Goal: Task Accomplishment & Management: Use online tool/utility

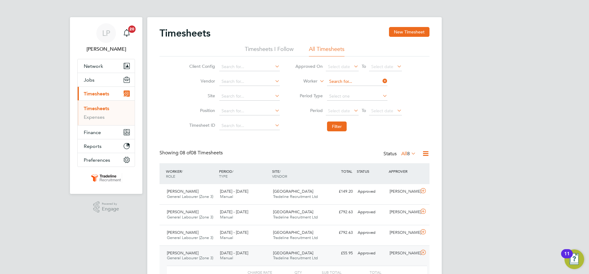
click at [359, 82] on input at bounding box center [357, 81] width 60 height 9
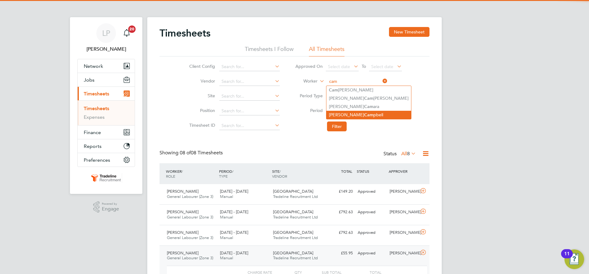
click at [363, 111] on li "[PERSON_NAME] pbell" at bounding box center [369, 115] width 85 height 8
type input "[PERSON_NAME]"
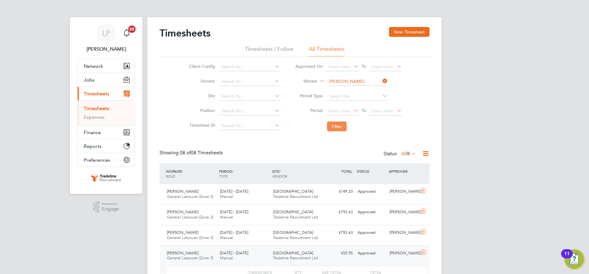
click at [338, 125] on button "Filter" at bounding box center [337, 127] width 20 height 10
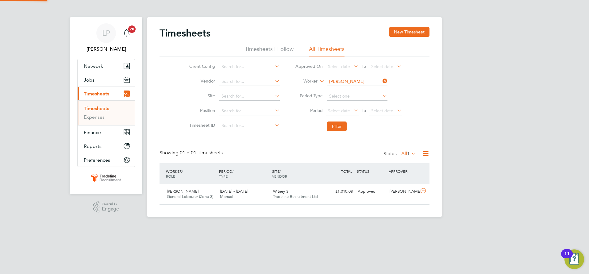
scroll to position [16, 53]
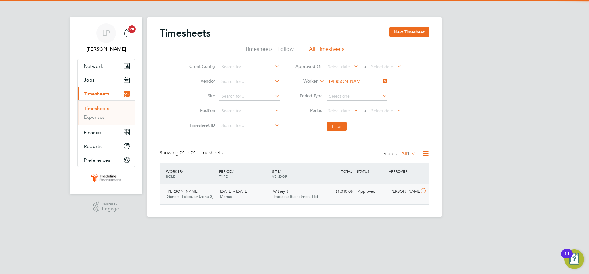
click at [322, 192] on div "Witney 3 Tradeline Recruitment Ltd" at bounding box center [297, 194] width 53 height 15
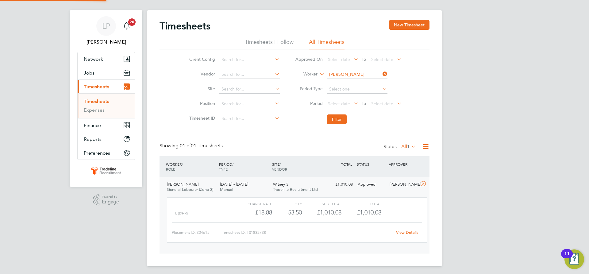
scroll to position [9, 0]
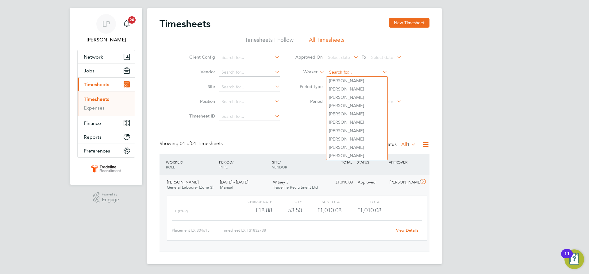
click at [365, 72] on input at bounding box center [357, 72] width 60 height 9
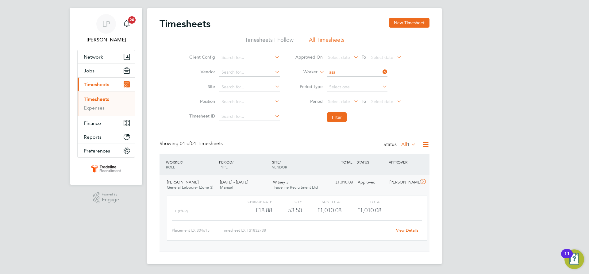
click at [361, 83] on li "[PERSON_NAME] moah" at bounding box center [370, 81] width 87 height 8
type input "[PERSON_NAME]"
click at [338, 120] on button "Filter" at bounding box center [337, 117] width 20 height 10
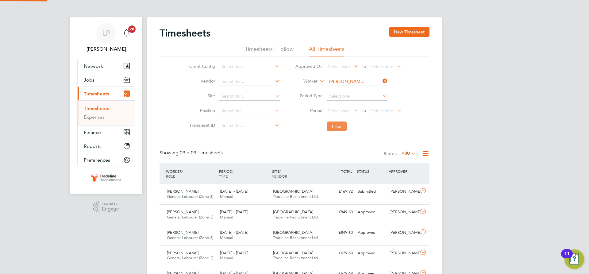
scroll to position [3, 3]
click at [353, 81] on input at bounding box center [357, 81] width 60 height 9
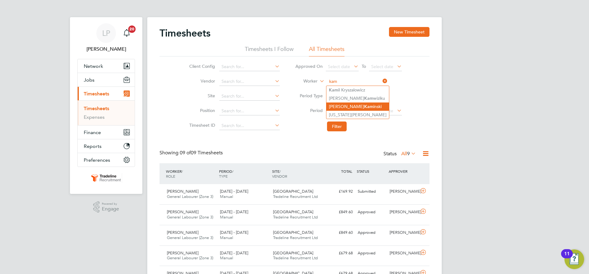
click at [364, 107] on b "Kam" at bounding box center [368, 106] width 9 height 5
type input "[PERSON_NAME]"
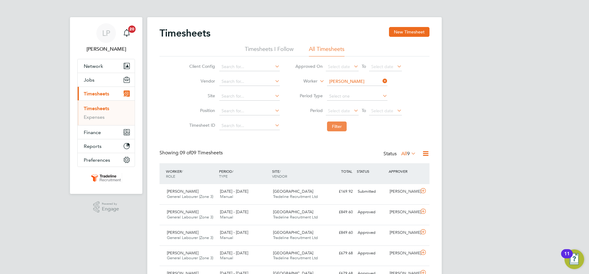
click at [337, 130] on button "Filter" at bounding box center [337, 127] width 20 height 10
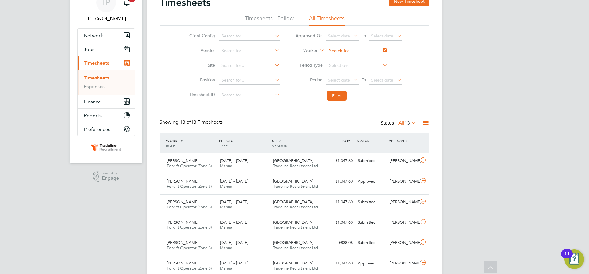
click at [354, 50] on input at bounding box center [357, 51] width 60 height 9
click at [355, 57] on b "[PERSON_NAME]" at bounding box center [369, 59] width 36 height 5
type input "[PERSON_NAME]"
click at [333, 95] on button "Filter" at bounding box center [337, 96] width 20 height 10
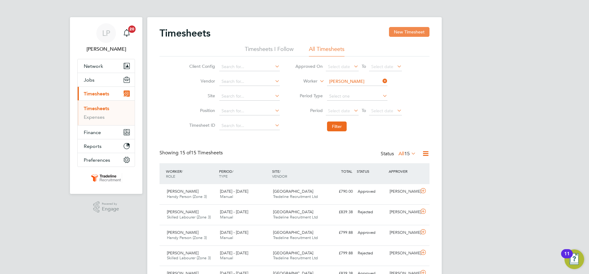
click at [413, 34] on button "New Timesheet" at bounding box center [409, 32] width 41 height 10
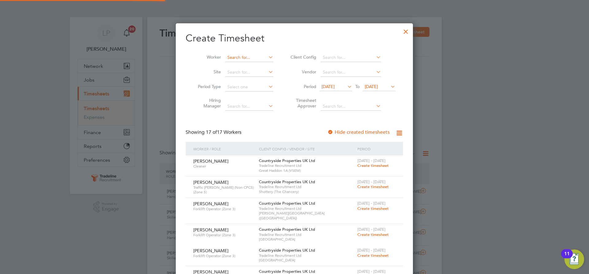
click at [258, 58] on input at bounding box center [249, 57] width 48 height 9
click at [251, 78] on li "Fiodor Pop a" at bounding box center [249, 74] width 49 height 8
type input "[PERSON_NAME]"
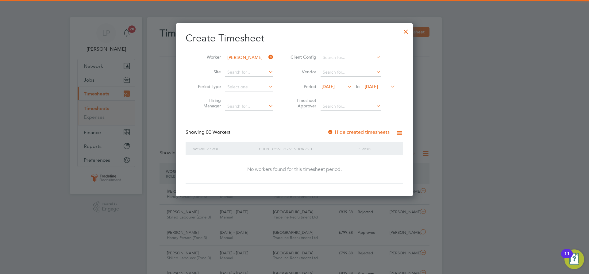
click at [378, 87] on span "[DATE]" at bounding box center [371, 87] width 13 height 6
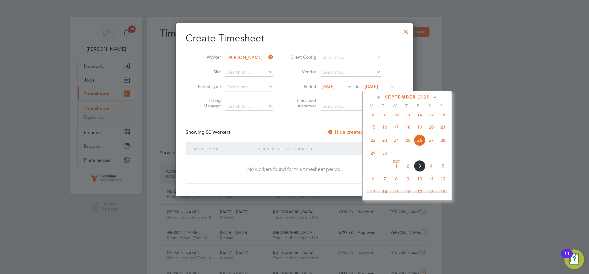
click at [429, 184] on span "11" at bounding box center [432, 179] width 12 height 12
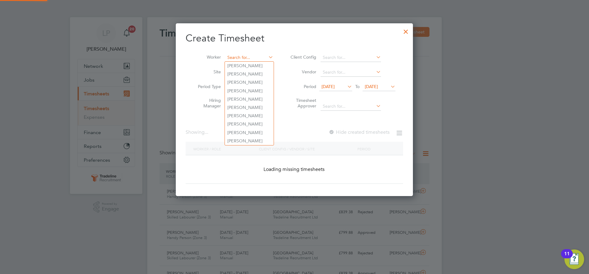
click at [232, 57] on input at bounding box center [249, 57] width 48 height 9
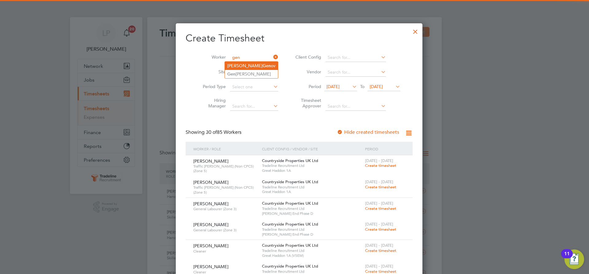
click at [263, 64] on b "Gen" at bounding box center [267, 65] width 8 height 5
type input "[PERSON_NAME]"
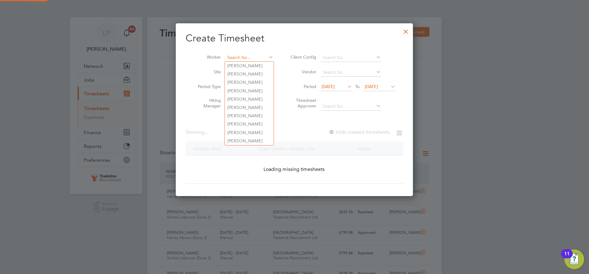
click at [243, 57] on input at bounding box center [249, 57] width 48 height 9
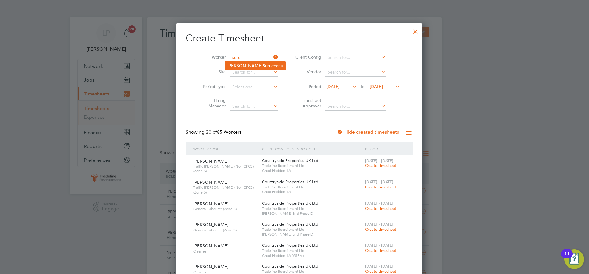
click at [227, 67] on li "[PERSON_NAME] ceanu" at bounding box center [255, 66] width 61 height 8
type input "[PERSON_NAME]"
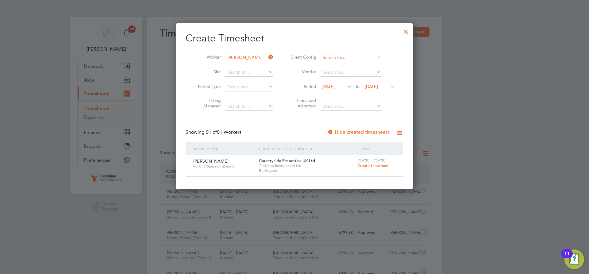
drag, startPoint x: 405, startPoint y: 33, endPoint x: 360, endPoint y: 58, distance: 51.6
click at [405, 33] on div at bounding box center [406, 30] width 11 height 11
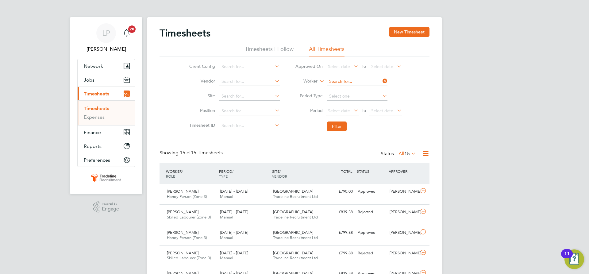
click at [339, 78] on input at bounding box center [357, 81] width 60 height 9
click at [363, 91] on li "[PERSON_NAME] ceanu" at bounding box center [357, 90] width 61 height 8
type input "[PERSON_NAME]"
click at [337, 125] on button "Filter" at bounding box center [337, 127] width 20 height 10
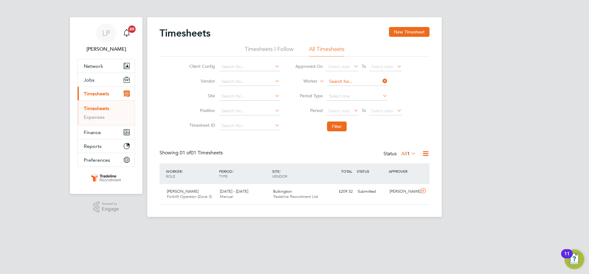
click at [349, 81] on input at bounding box center [357, 81] width 60 height 9
click at [364, 112] on b "Pre" at bounding box center [367, 114] width 7 height 5
type input "[PERSON_NAME]"
click at [337, 128] on button "Filter" at bounding box center [337, 127] width 20 height 10
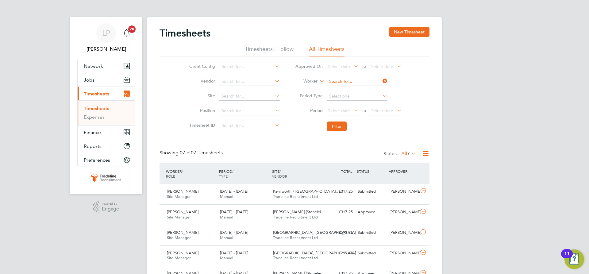
click at [355, 82] on input at bounding box center [357, 81] width 60 height 9
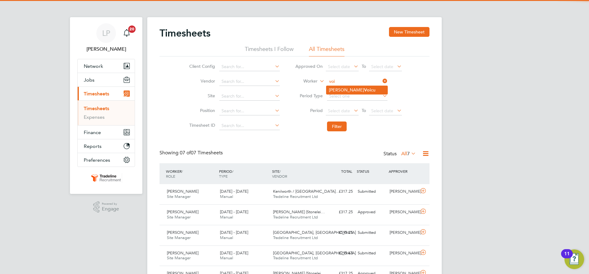
click at [356, 90] on li "[PERSON_NAME] cu" at bounding box center [357, 90] width 61 height 8
type input "[PERSON_NAME]"
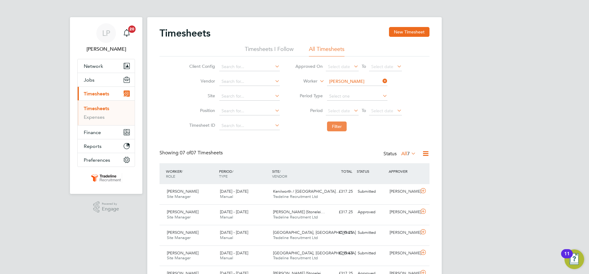
click at [336, 126] on button "Filter" at bounding box center [337, 127] width 20 height 10
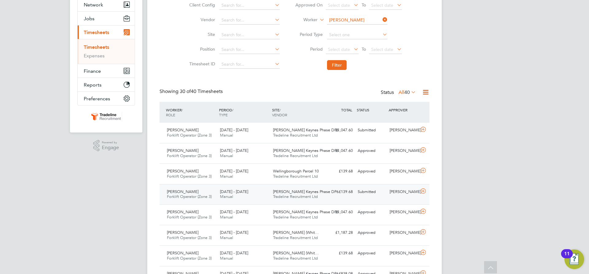
click at [320, 193] on div "[PERSON_NAME] Keynes Phase DP6 Tradeline Recruitment Ltd" at bounding box center [297, 194] width 53 height 15
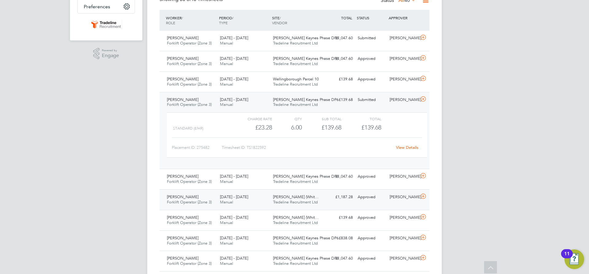
click at [271, 204] on div "[PERSON_NAME] (Whit… Tradeline Recruitment Ltd" at bounding box center [297, 199] width 53 height 15
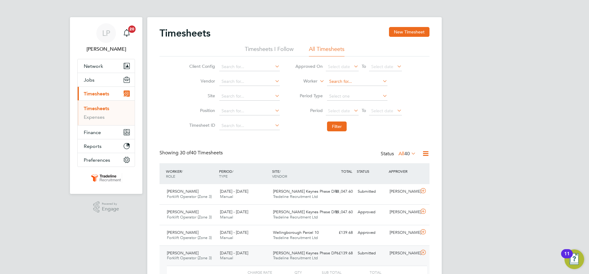
click at [357, 79] on input at bounding box center [357, 81] width 60 height 9
click at [357, 98] on li "[PERSON_NAME] bell" at bounding box center [358, 98] width 63 height 8
type input "[PERSON_NAME]"
click at [334, 123] on button "Filter" at bounding box center [337, 127] width 20 height 10
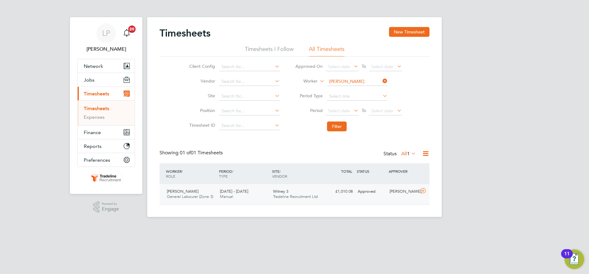
click at [290, 203] on div "[PERSON_NAME] General Labourer (Zone 3) [DATE] - [DATE] [DATE] - [DATE] Manual …" at bounding box center [295, 194] width 270 height 20
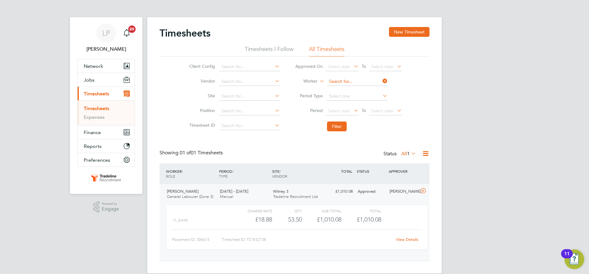
click at [347, 79] on input at bounding box center [357, 81] width 60 height 9
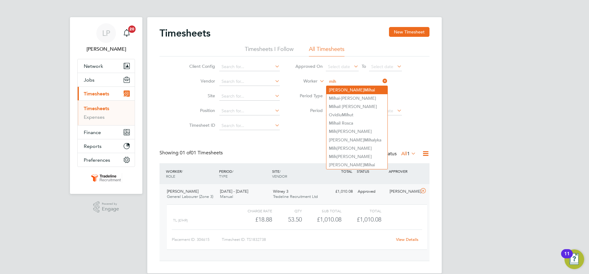
click at [349, 91] on li "[PERSON_NAME] ai" at bounding box center [357, 90] width 61 height 8
type input "[PERSON_NAME]"
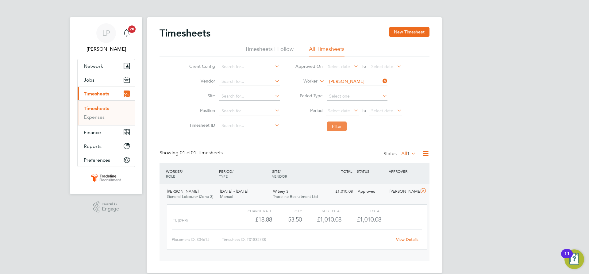
click at [338, 130] on button "Filter" at bounding box center [337, 127] width 20 height 10
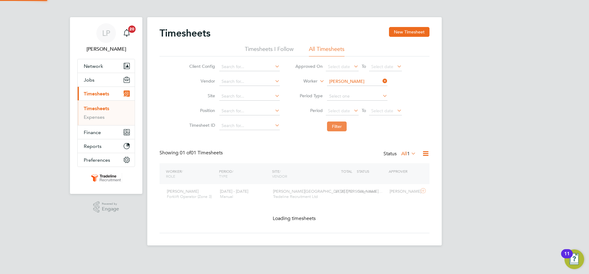
scroll to position [16, 53]
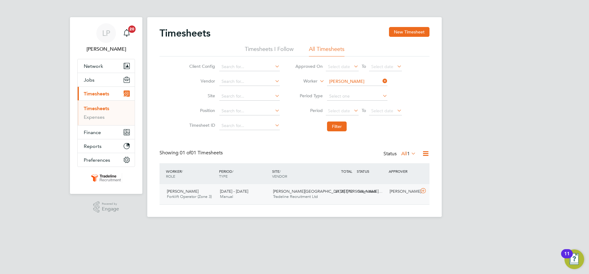
click at [324, 192] on div "£1,257.12 Submitted" at bounding box center [340, 192] width 32 height 10
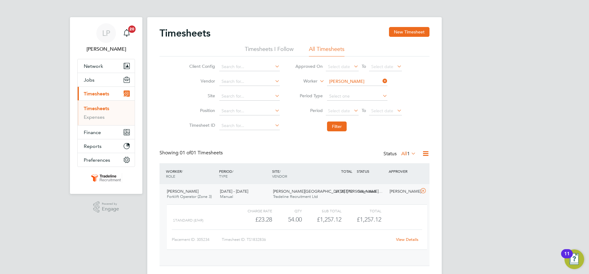
scroll to position [10, 60]
